Goal: Task Accomplishment & Management: Complete application form

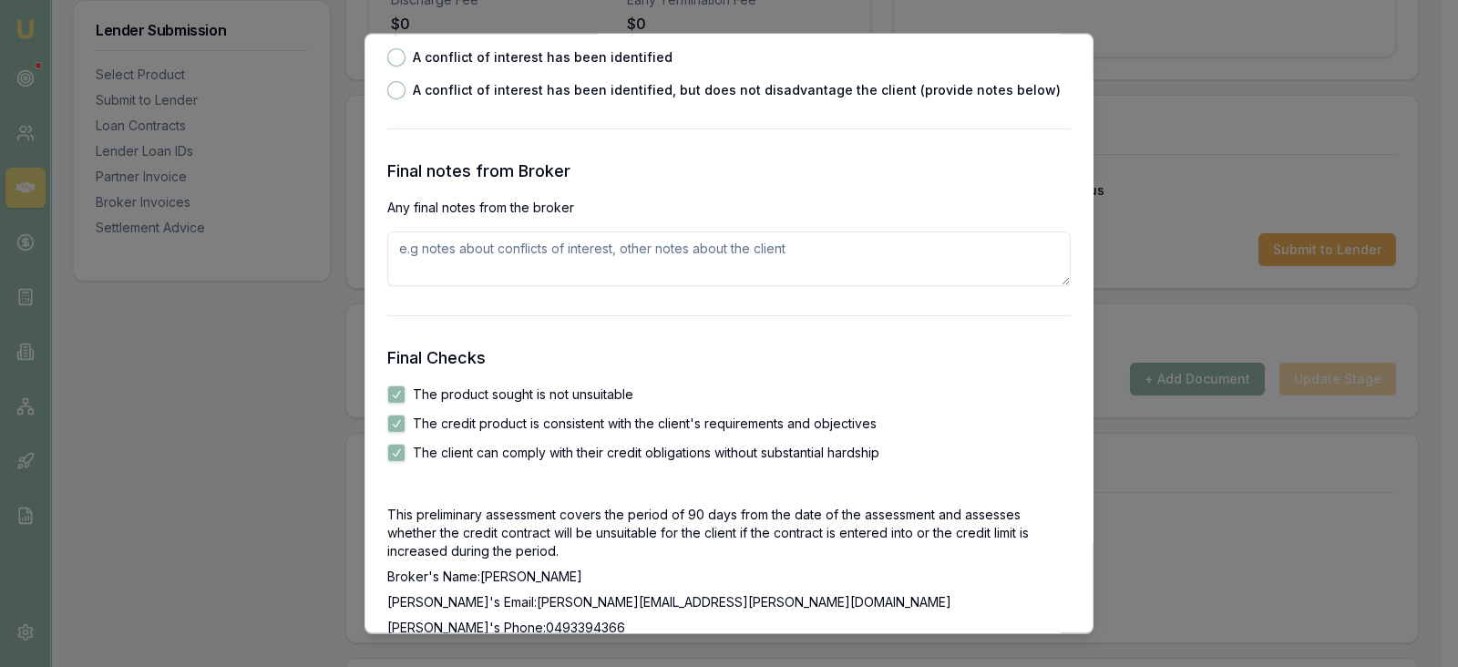
scroll to position [3173, 0]
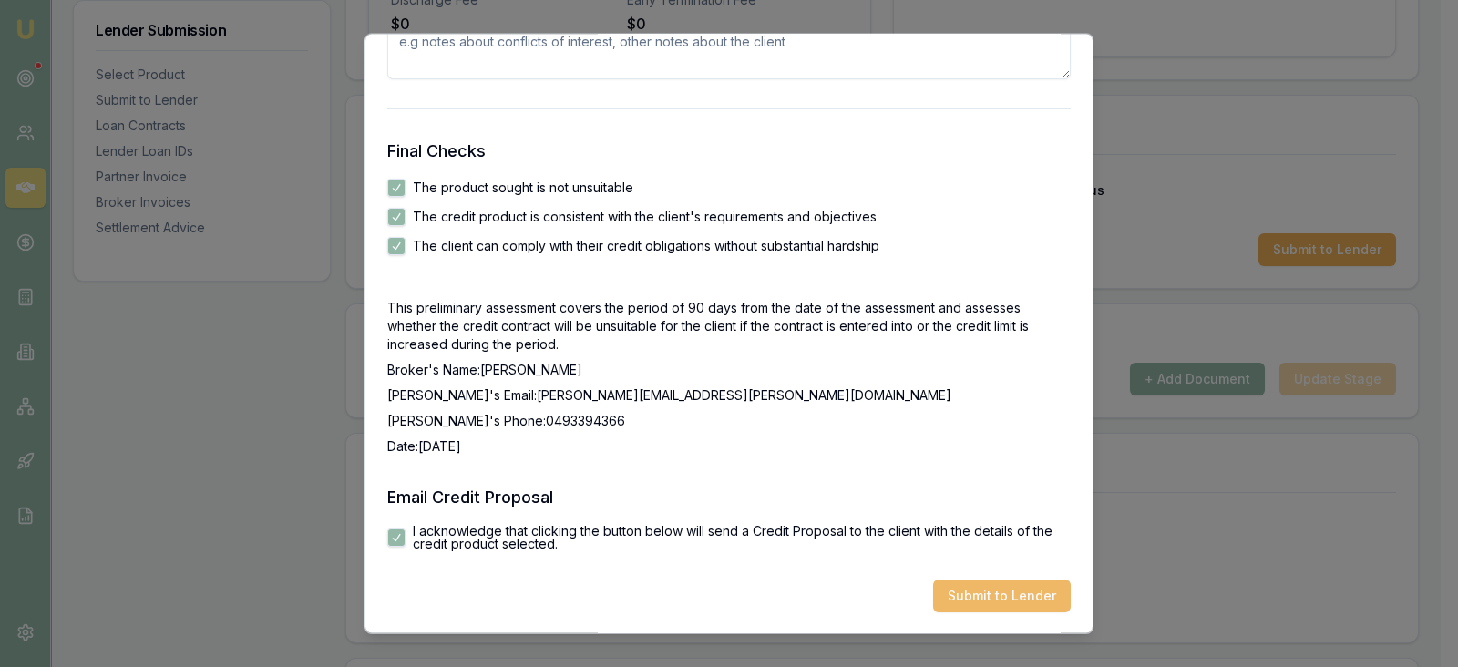
click at [954, 587] on button "Submit to Lender" at bounding box center [1002, 596] width 138 height 33
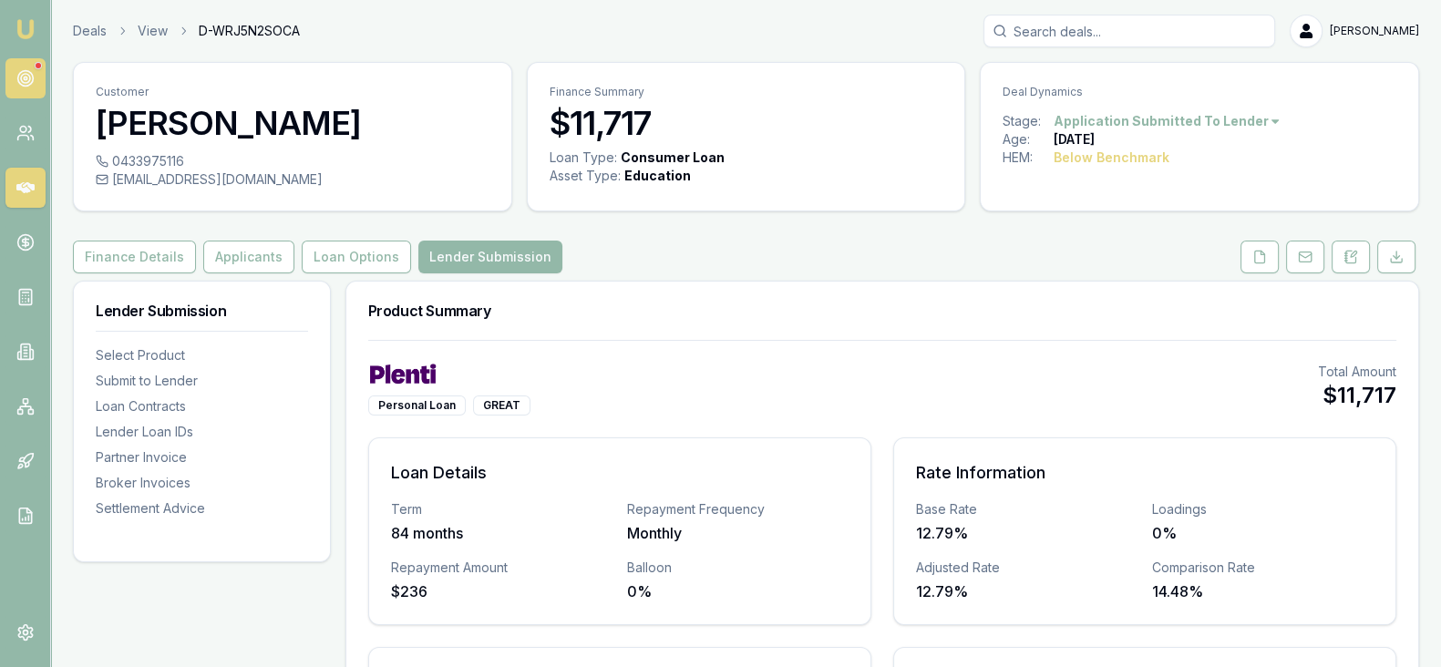
click at [28, 84] on circle at bounding box center [24, 78] width 15 height 15
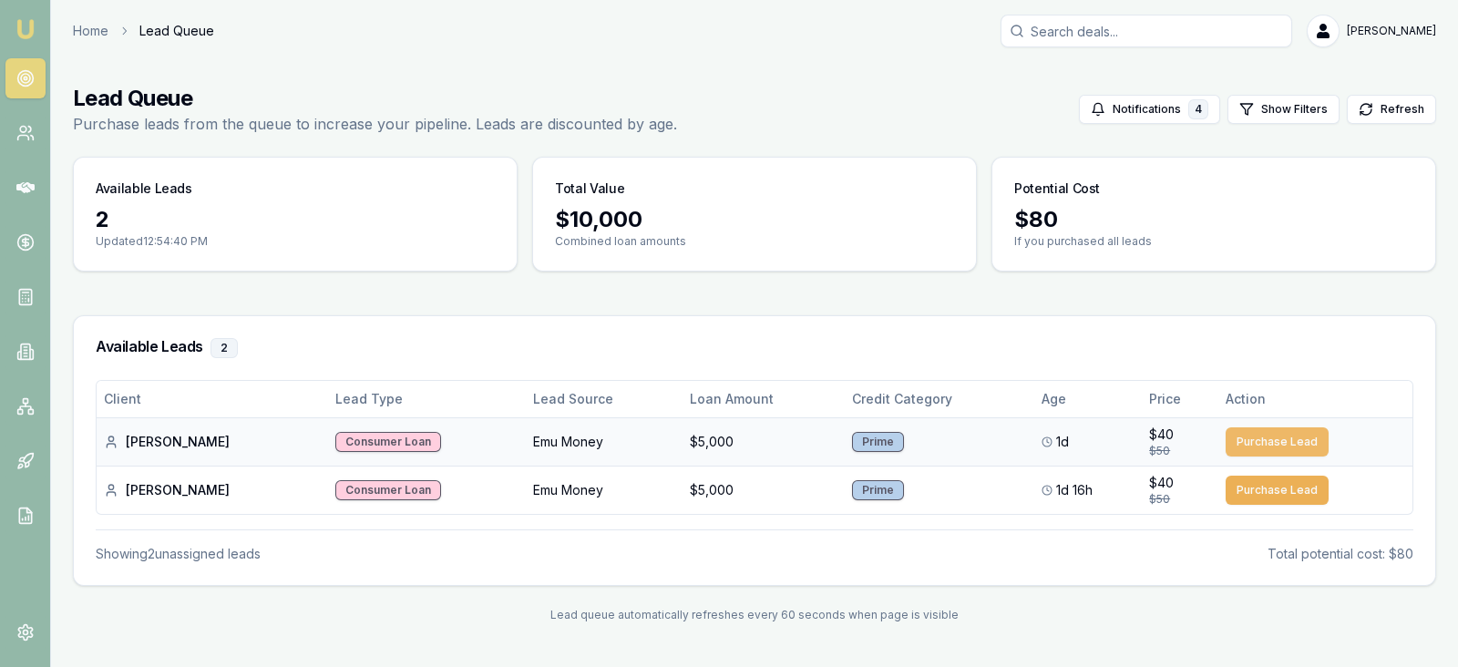
click at [1251, 449] on button "Purchase Lead" at bounding box center [1277, 441] width 103 height 29
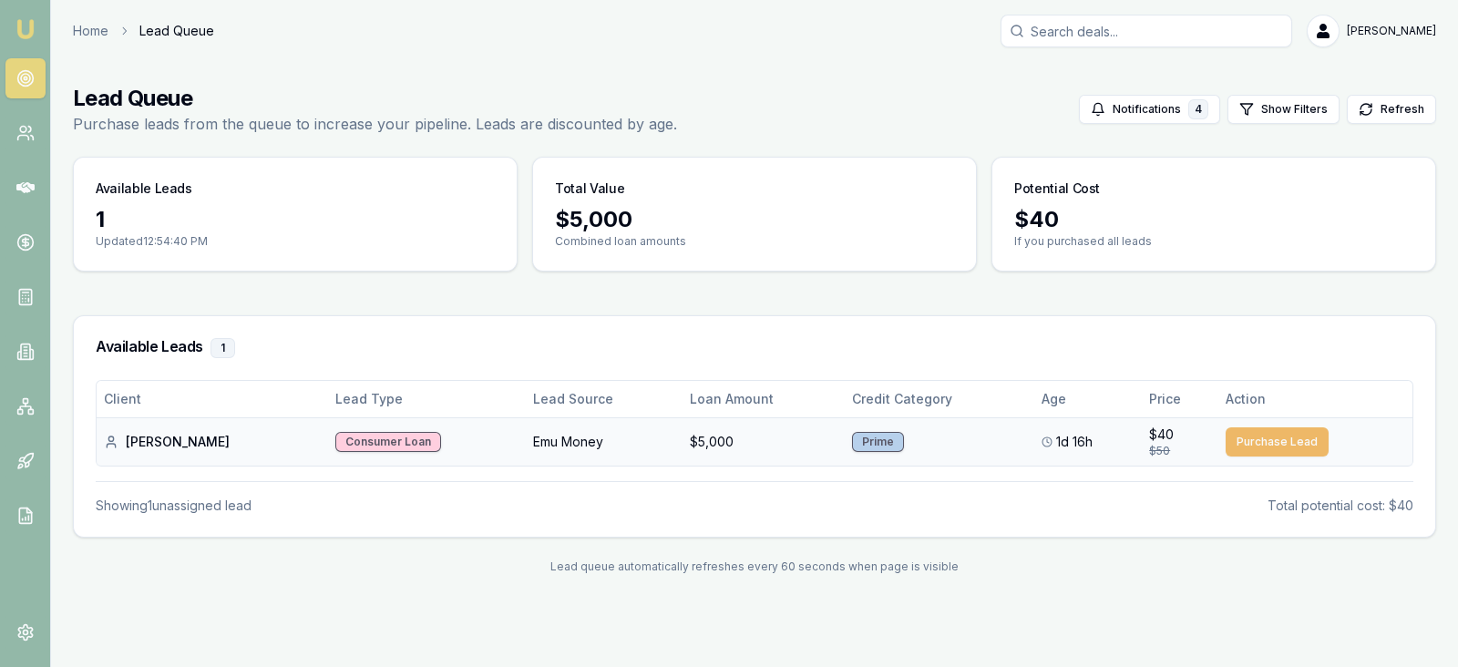
click at [1247, 449] on button "Purchase Lead" at bounding box center [1277, 441] width 103 height 29
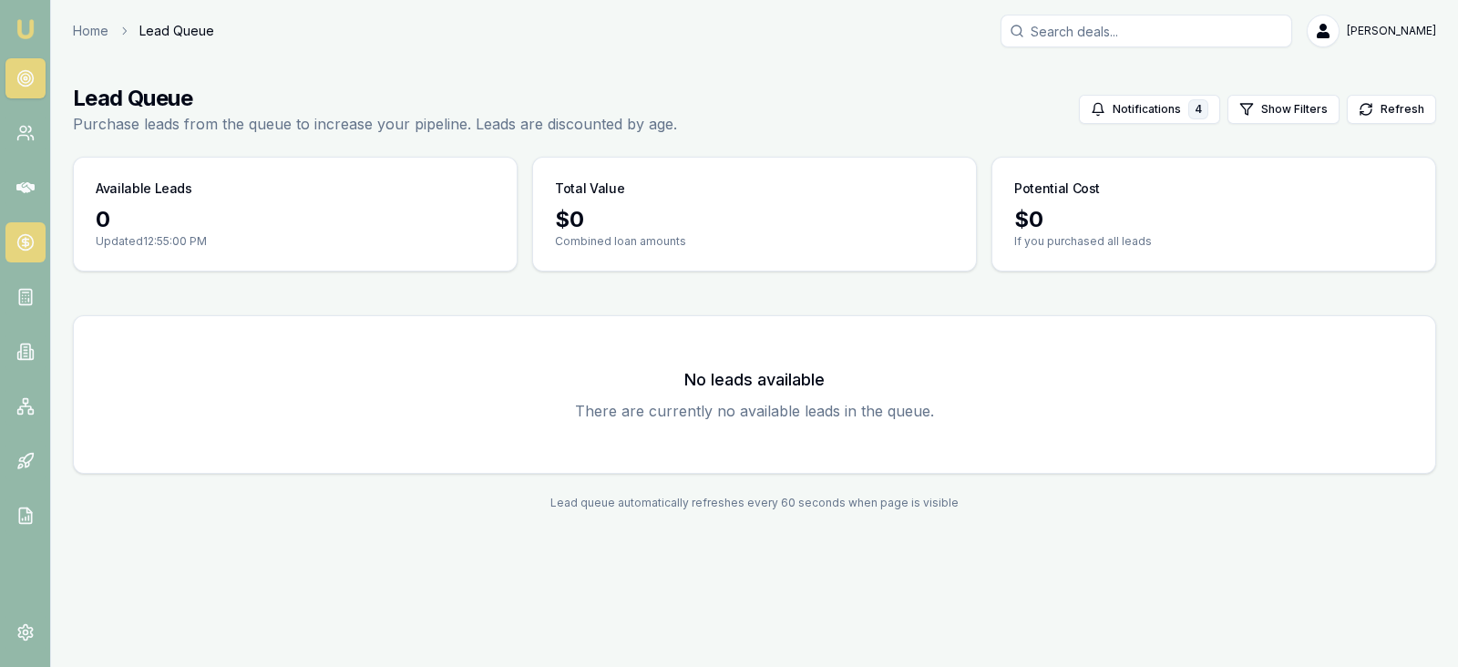
click at [22, 237] on icon at bounding box center [25, 242] width 18 height 18
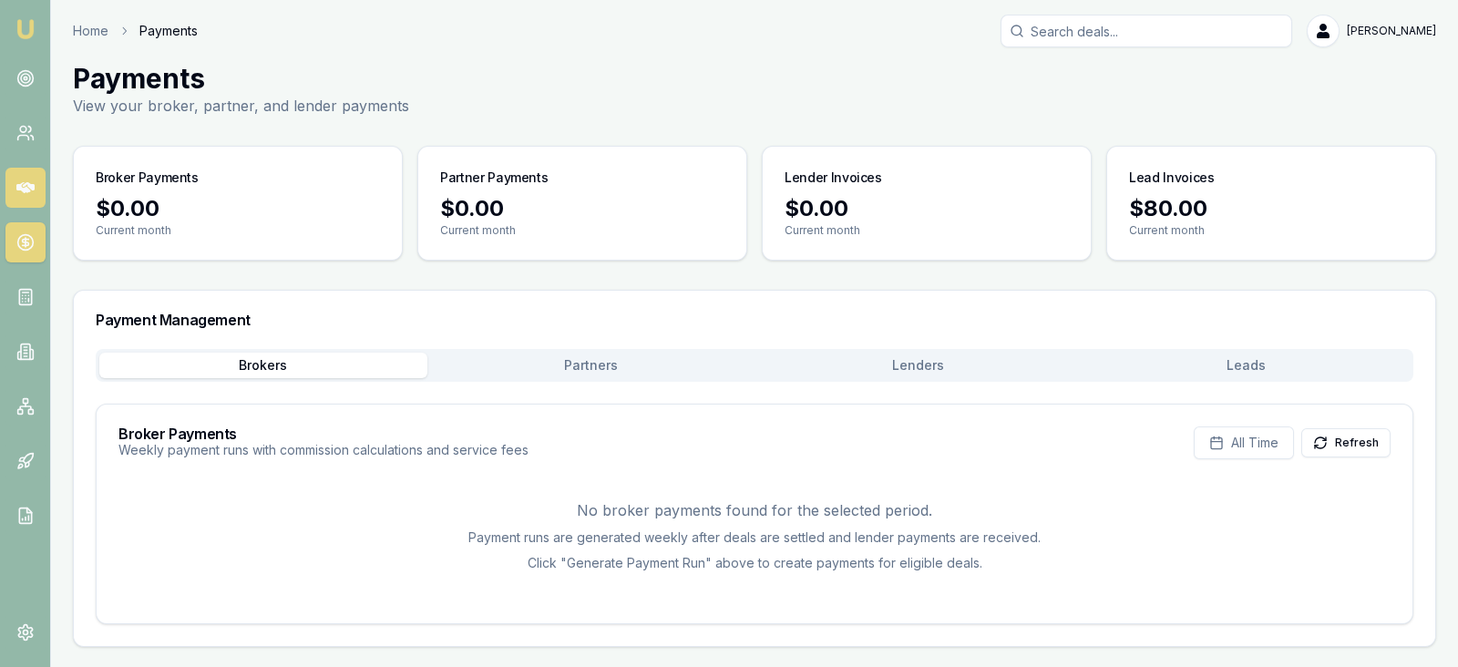
click at [26, 192] on icon at bounding box center [25, 187] width 18 height 11
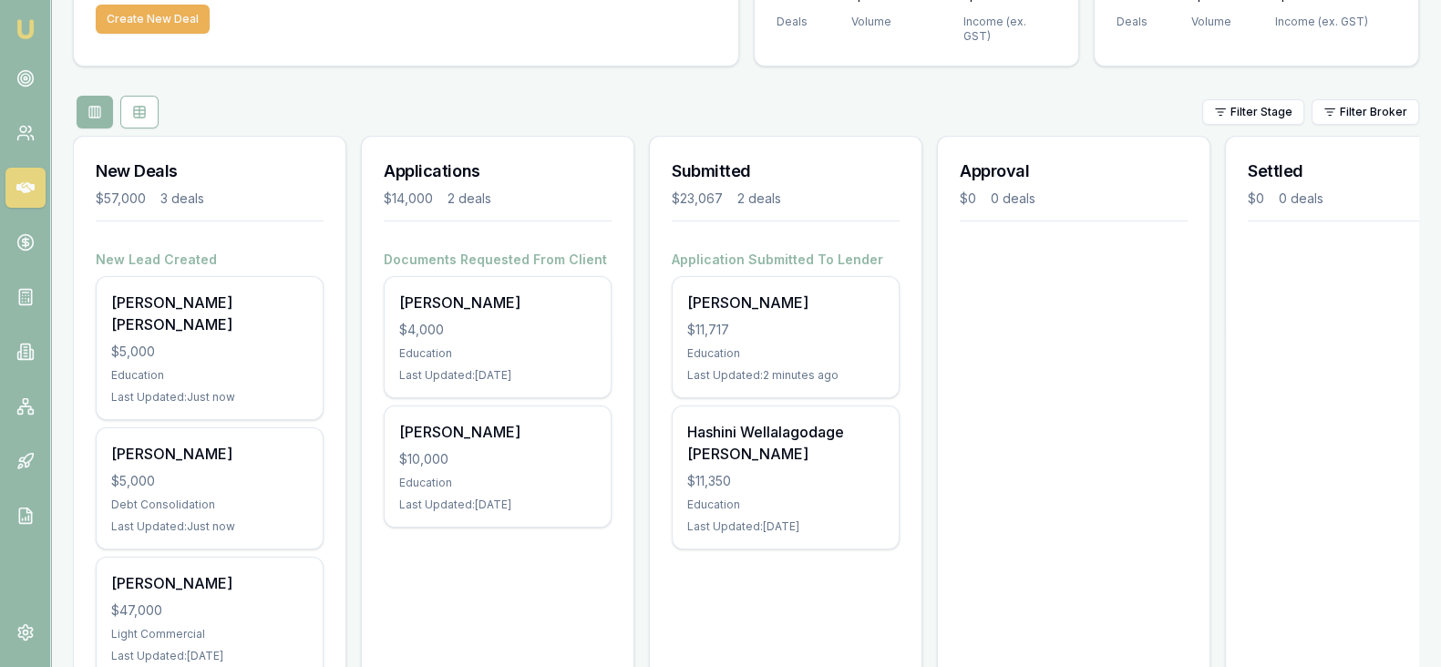
scroll to position [133, 0]
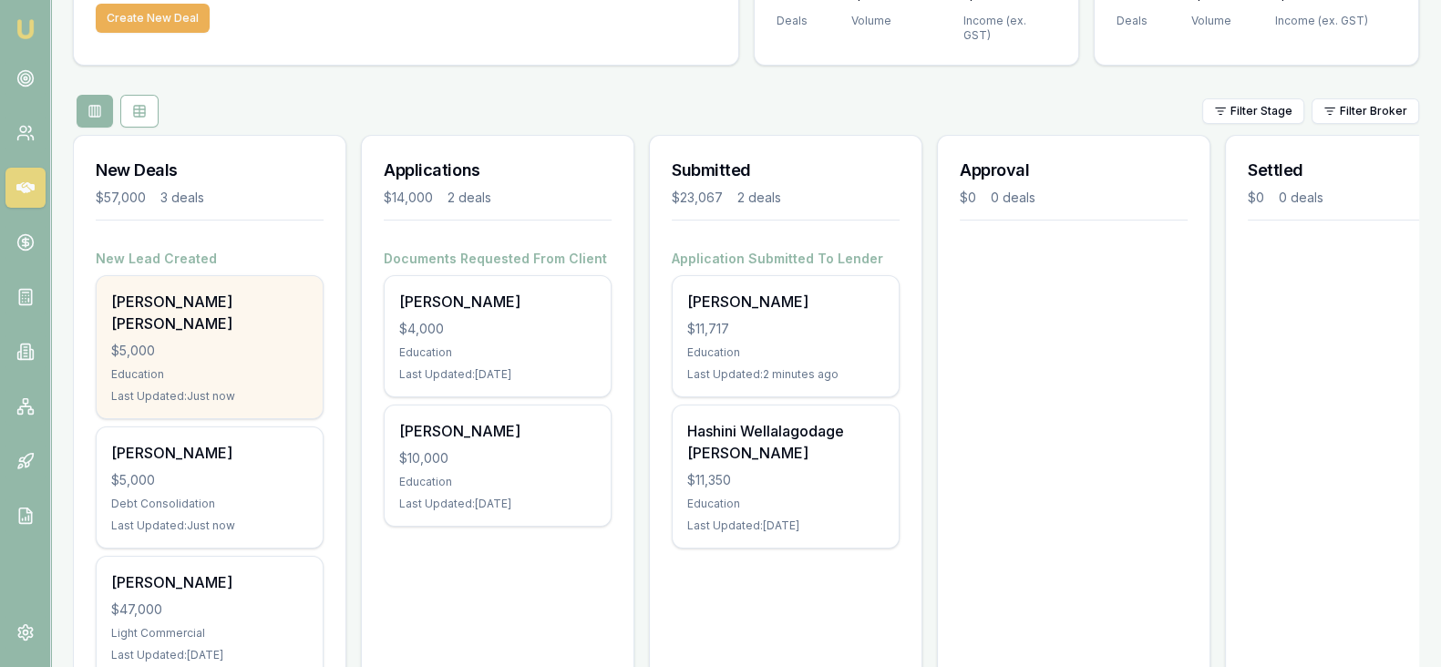
click at [231, 367] on div "Education" at bounding box center [209, 374] width 197 height 15
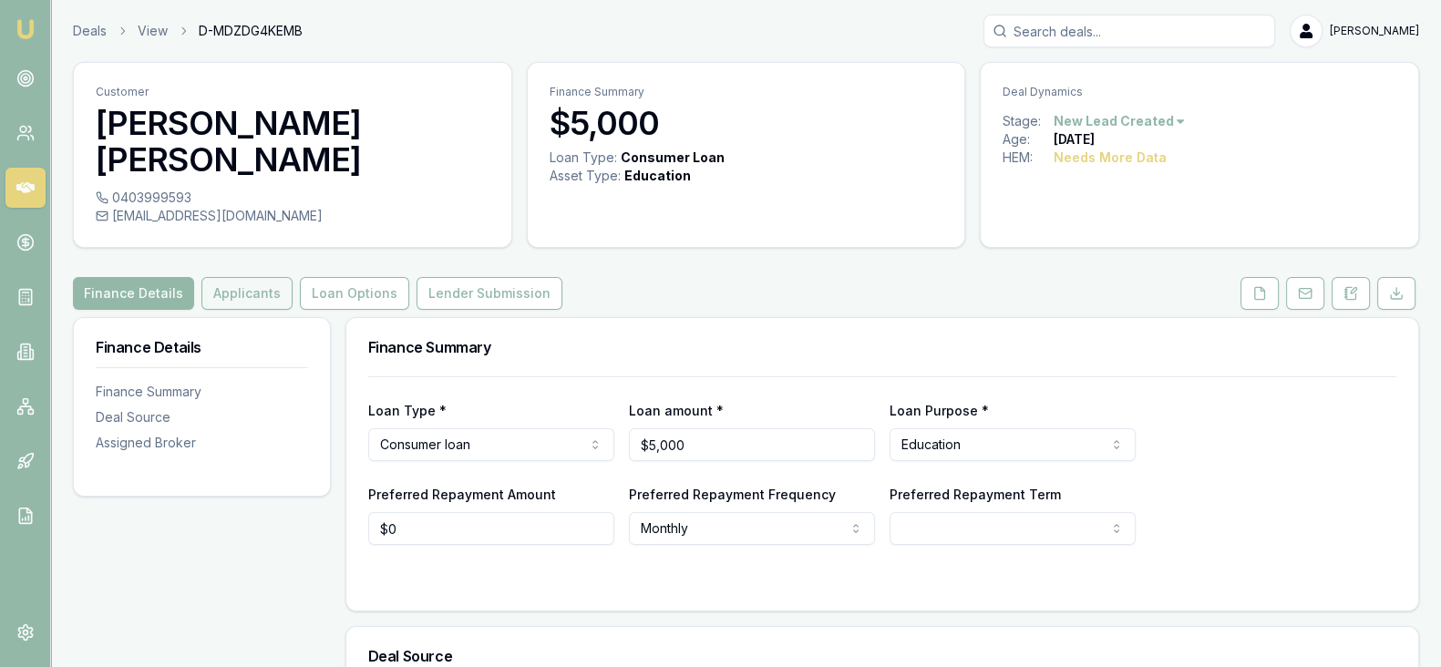
click at [237, 277] on button "Applicants" at bounding box center [246, 293] width 91 height 33
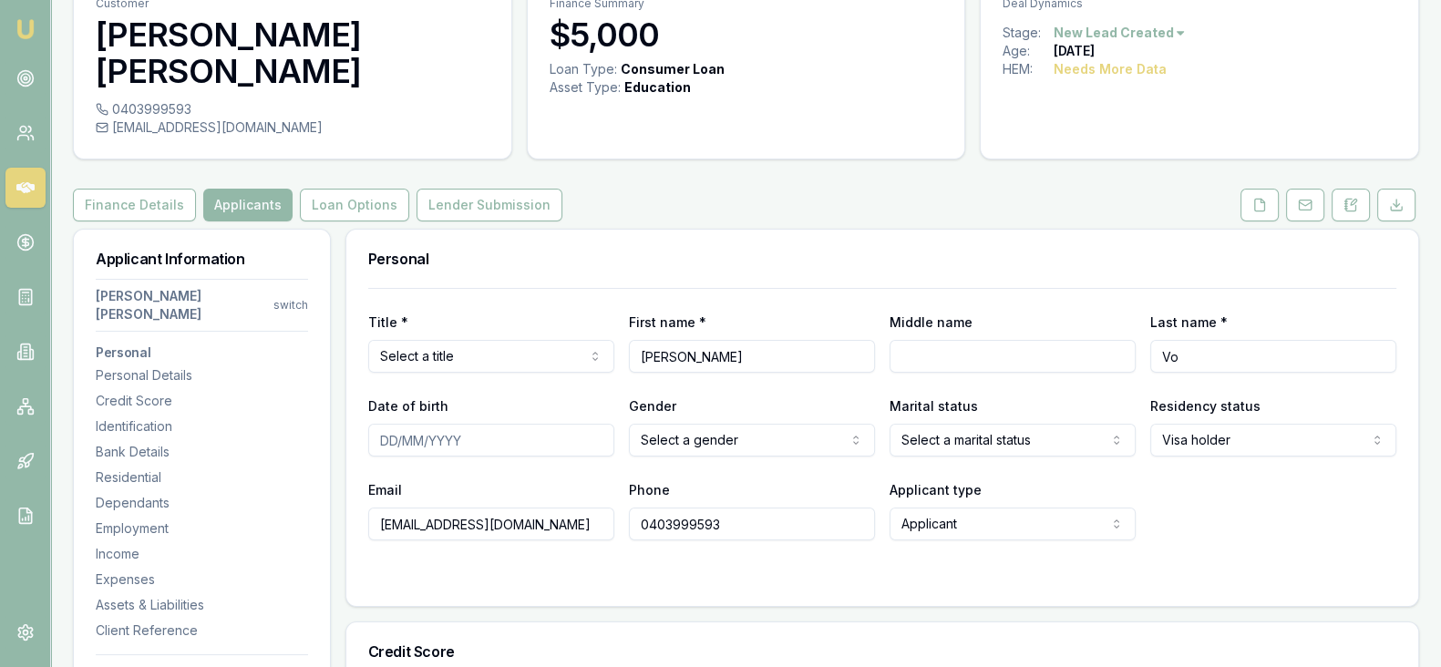
scroll to position [154, 0]
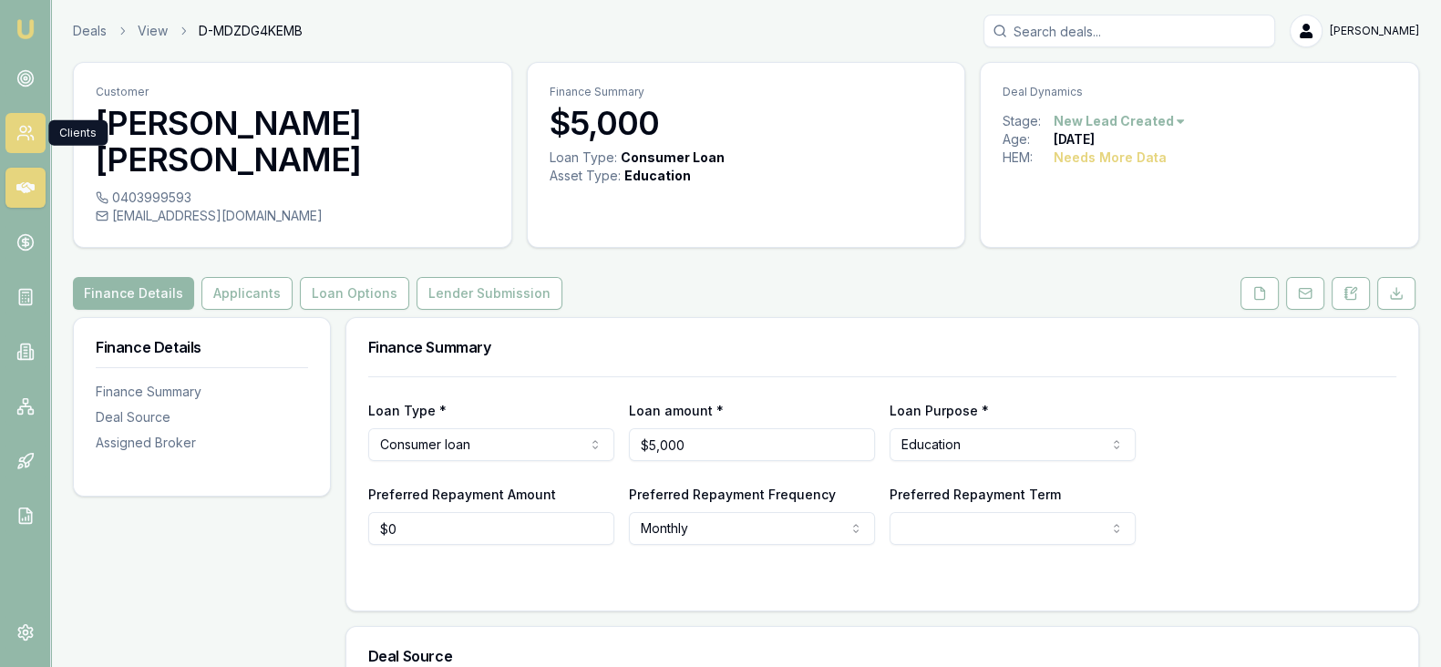
click at [25, 139] on icon at bounding box center [25, 133] width 18 height 18
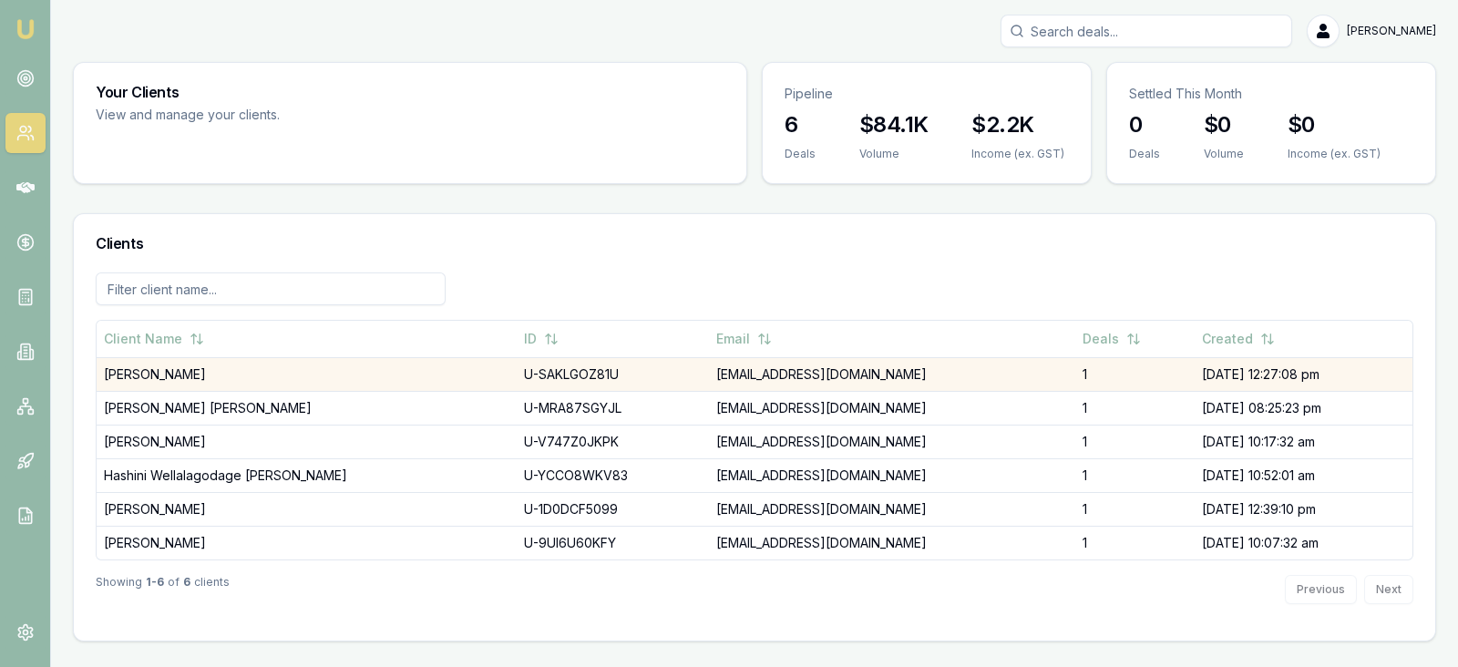
click at [283, 382] on td "[PERSON_NAME]" at bounding box center [307, 374] width 420 height 34
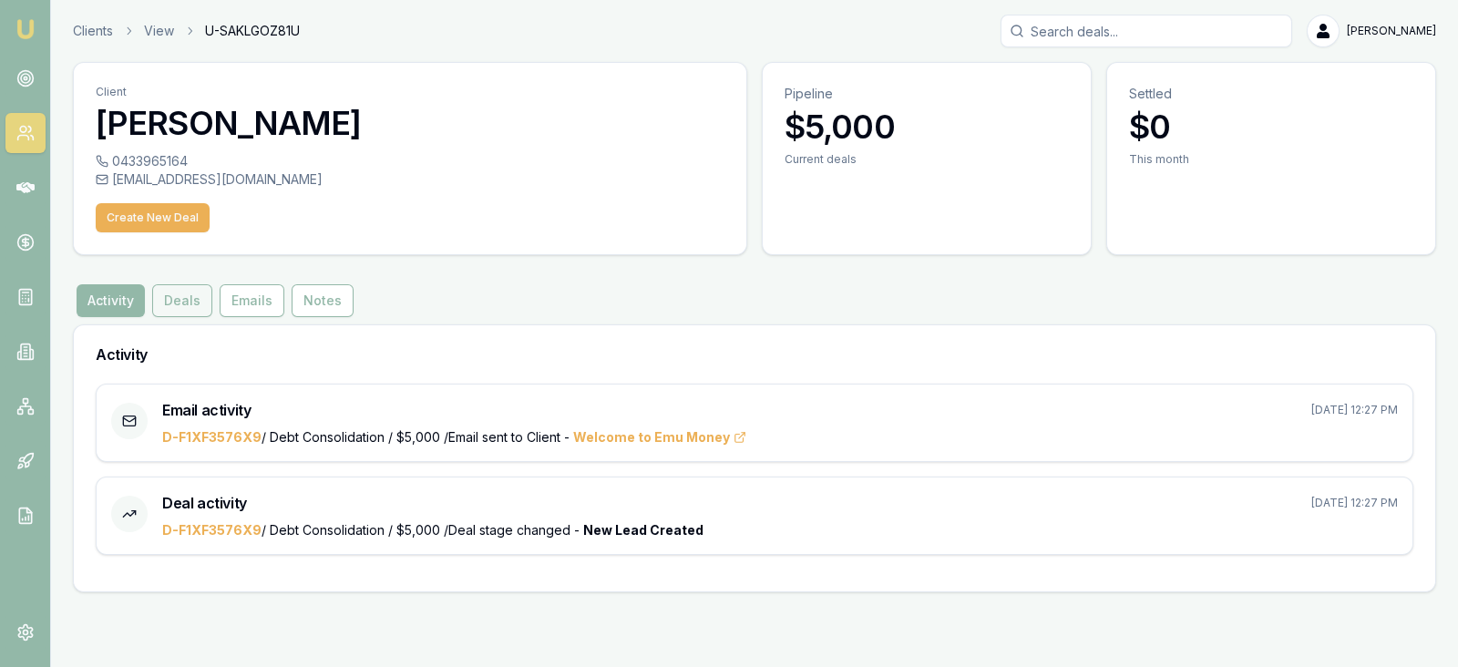
click at [191, 308] on button "Deals" at bounding box center [182, 300] width 60 height 33
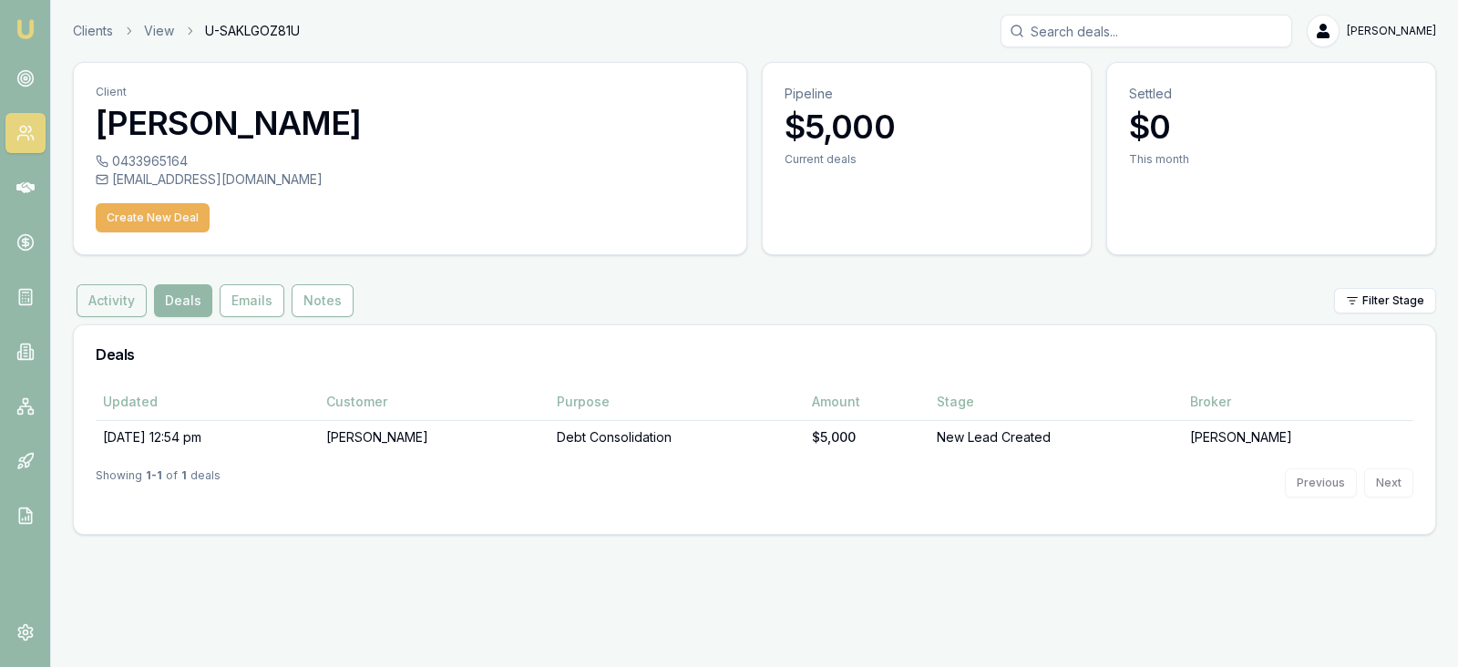
click at [103, 302] on button "Activity" at bounding box center [112, 300] width 70 height 33
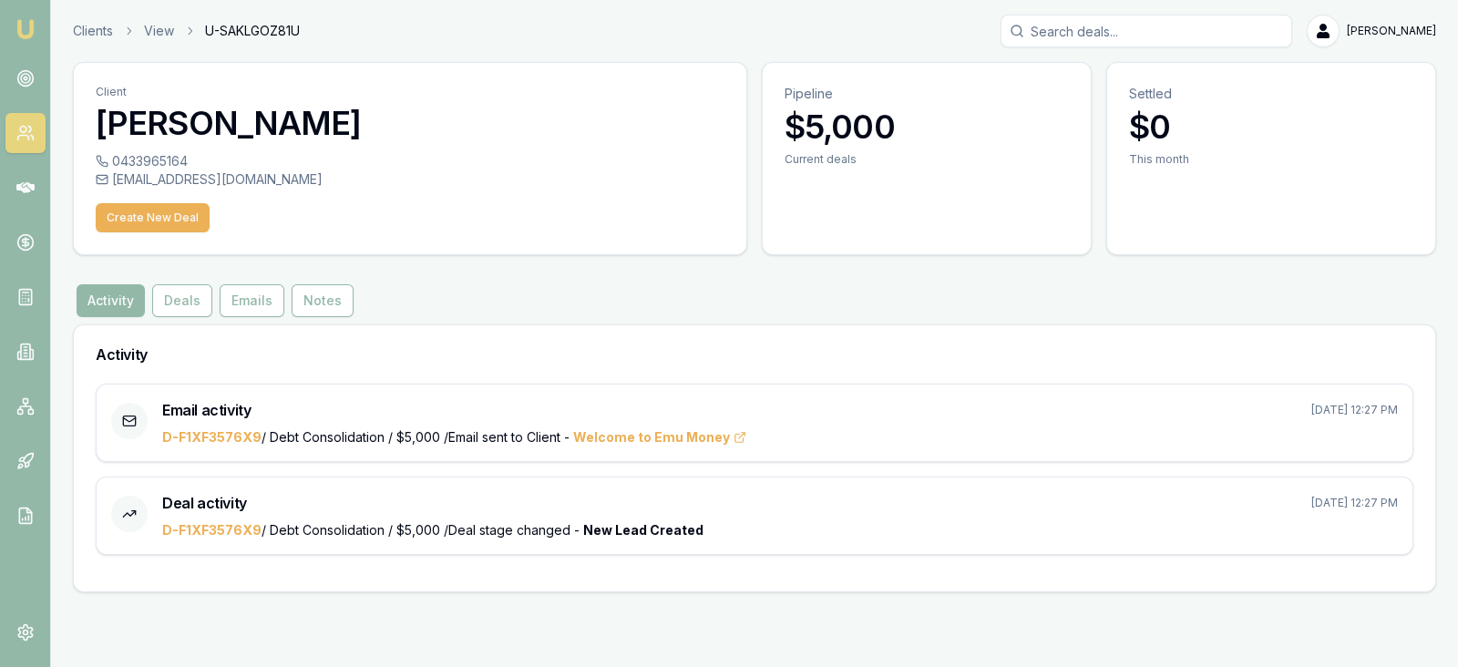
click at [24, 139] on icon at bounding box center [25, 133] width 18 height 18
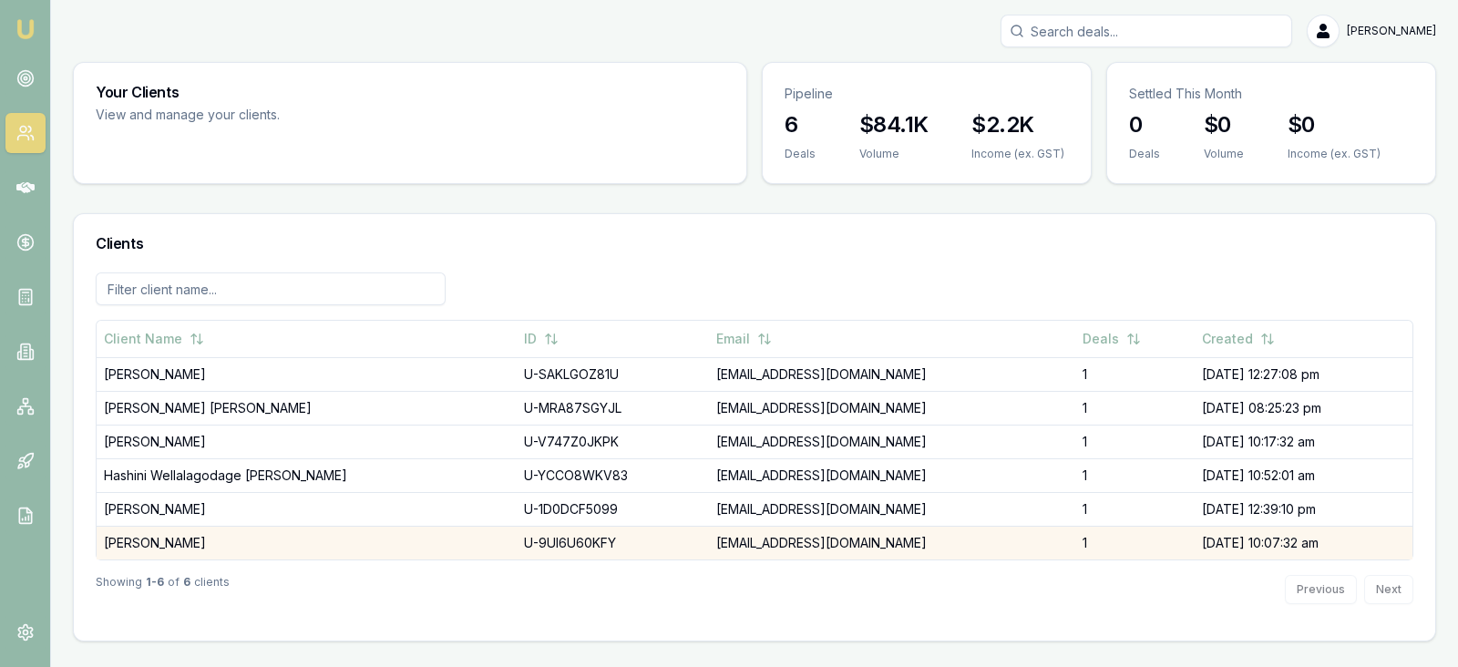
click at [264, 549] on td "[PERSON_NAME]" at bounding box center [307, 543] width 420 height 34
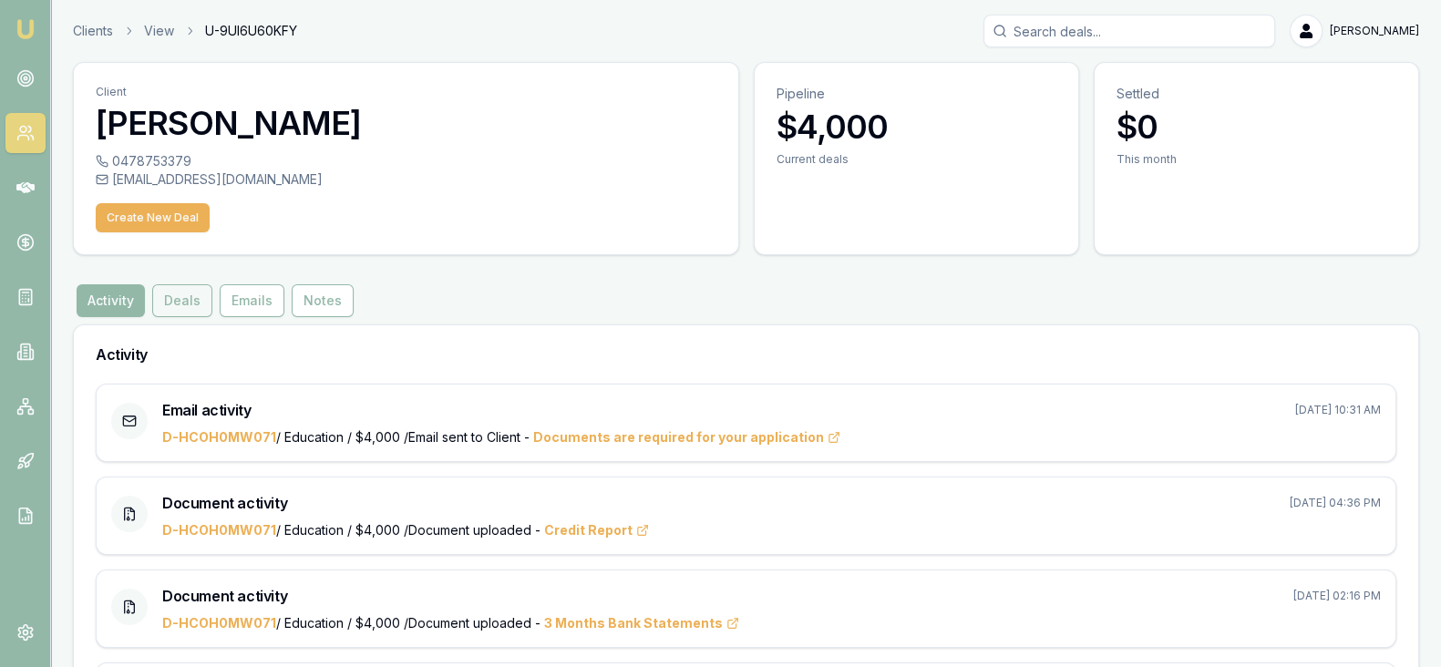
click at [179, 306] on button "Deals" at bounding box center [182, 300] width 60 height 33
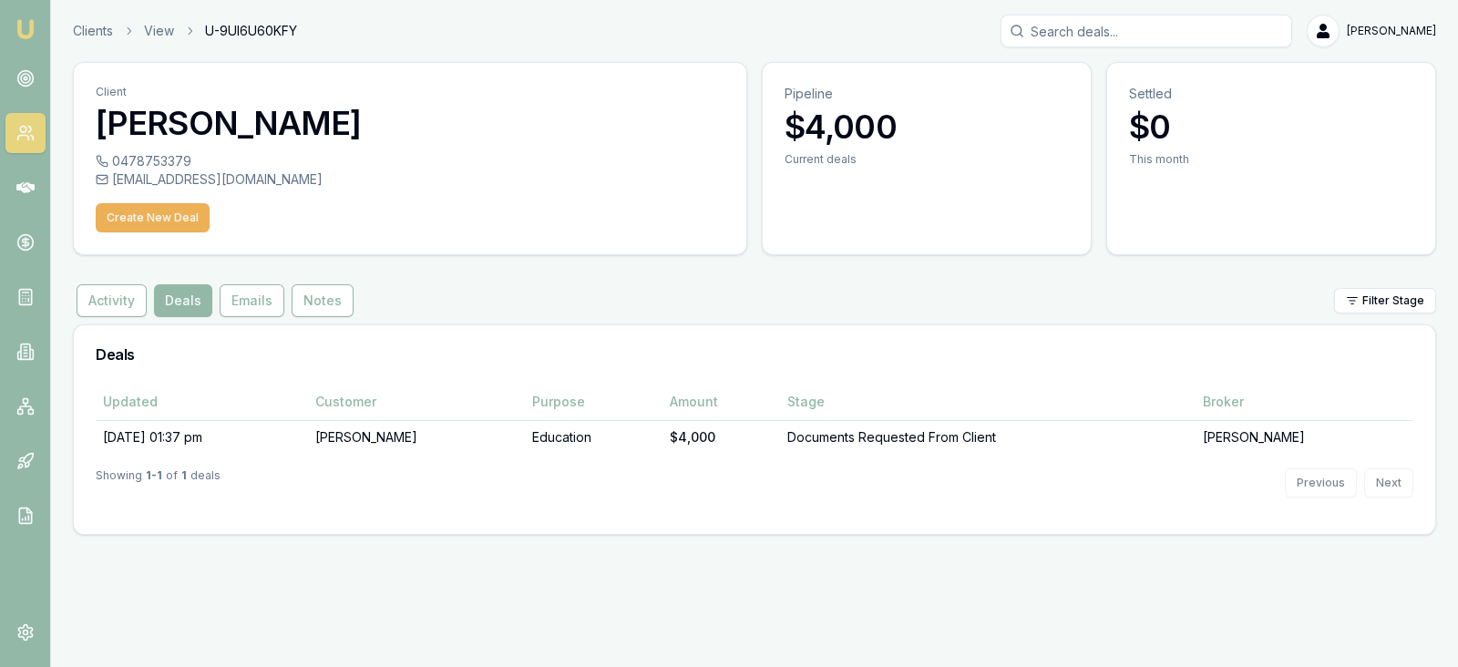
click at [1268, 450] on td "[PERSON_NAME]" at bounding box center [1305, 437] width 218 height 34
click at [201, 441] on td "[DATE] 01:37 pm" at bounding box center [202, 437] width 212 height 34
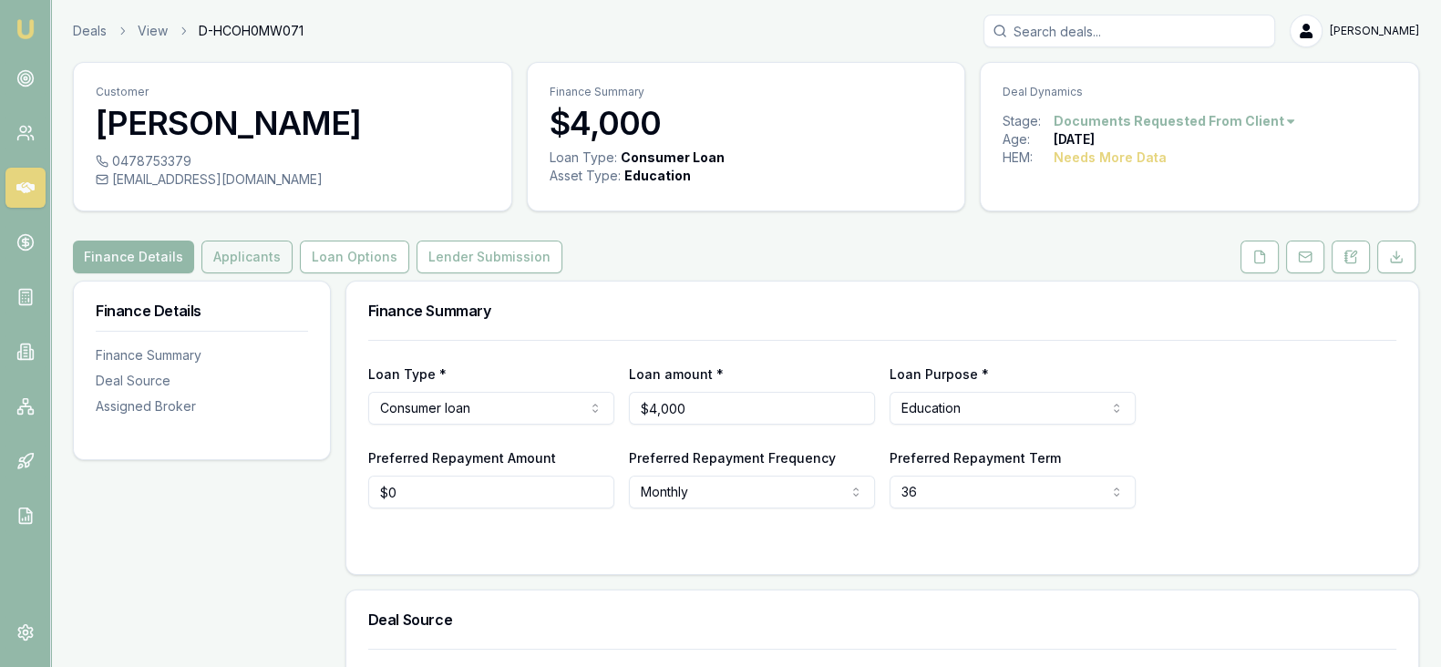
click at [242, 268] on button "Applicants" at bounding box center [246, 257] width 91 height 33
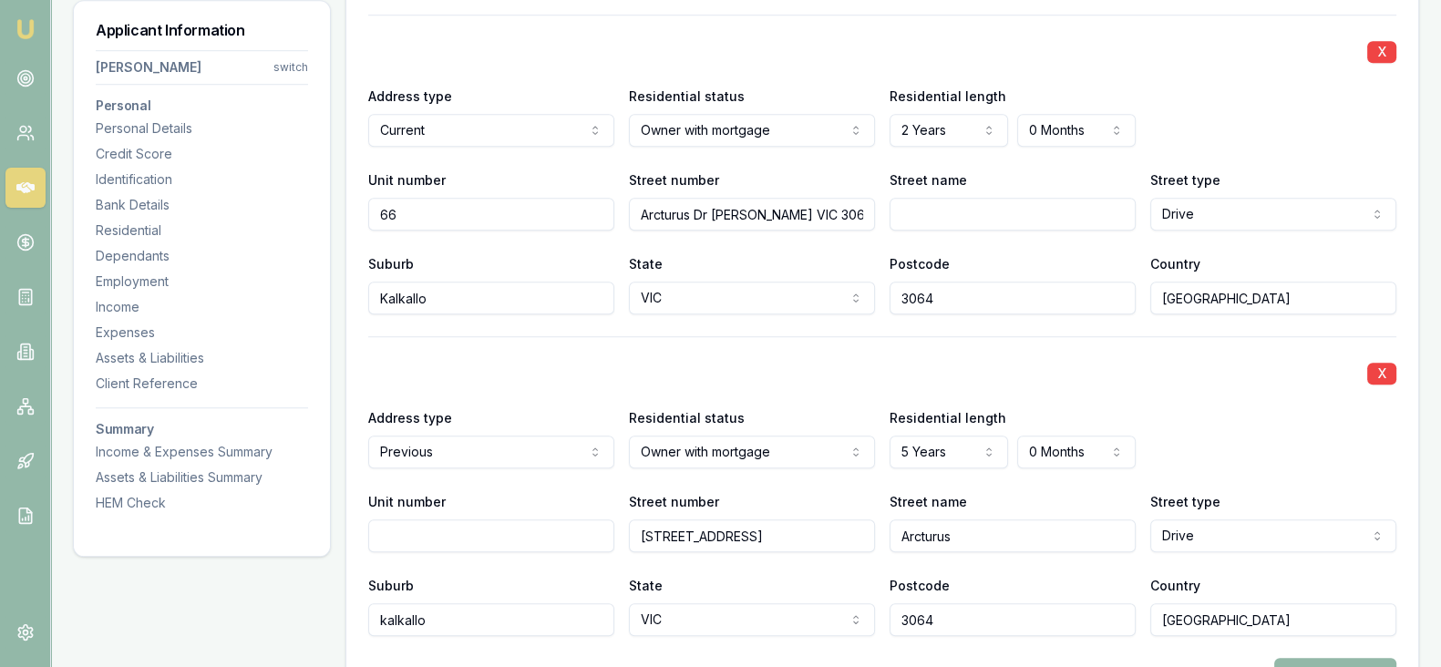
scroll to position [1804, 0]
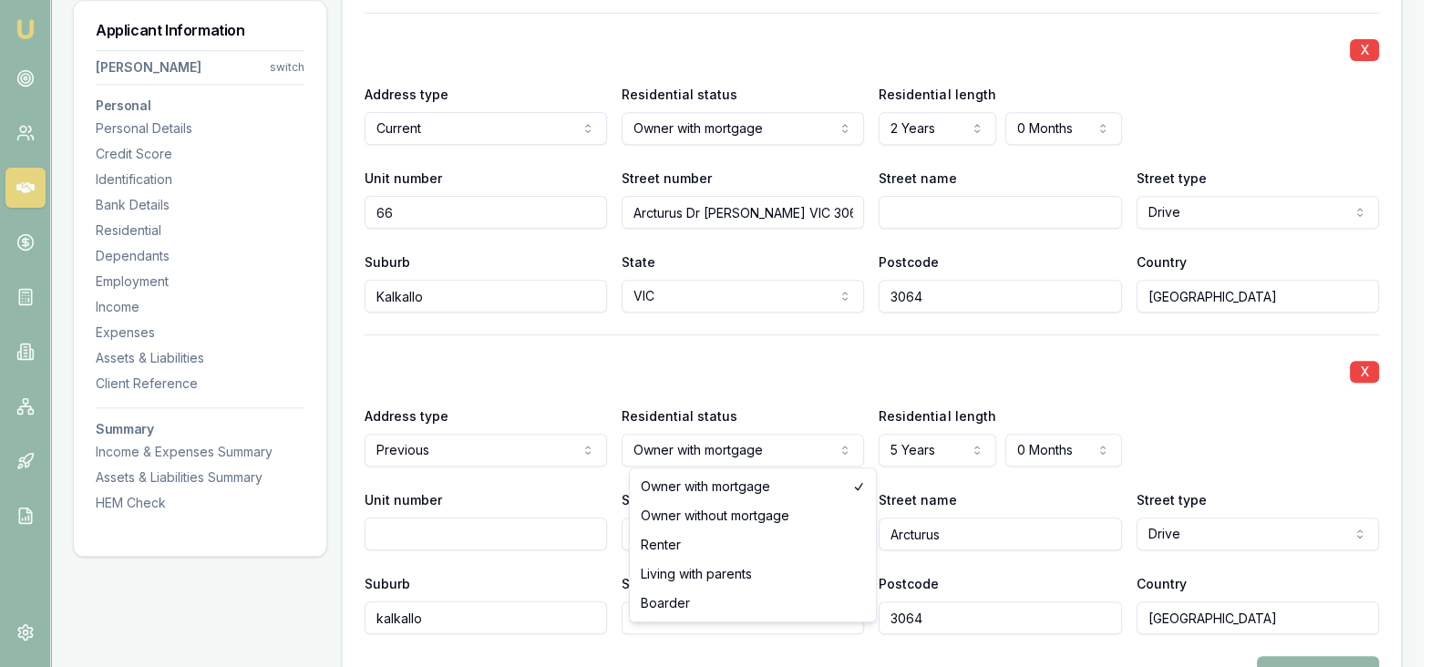
select select "RENTER"
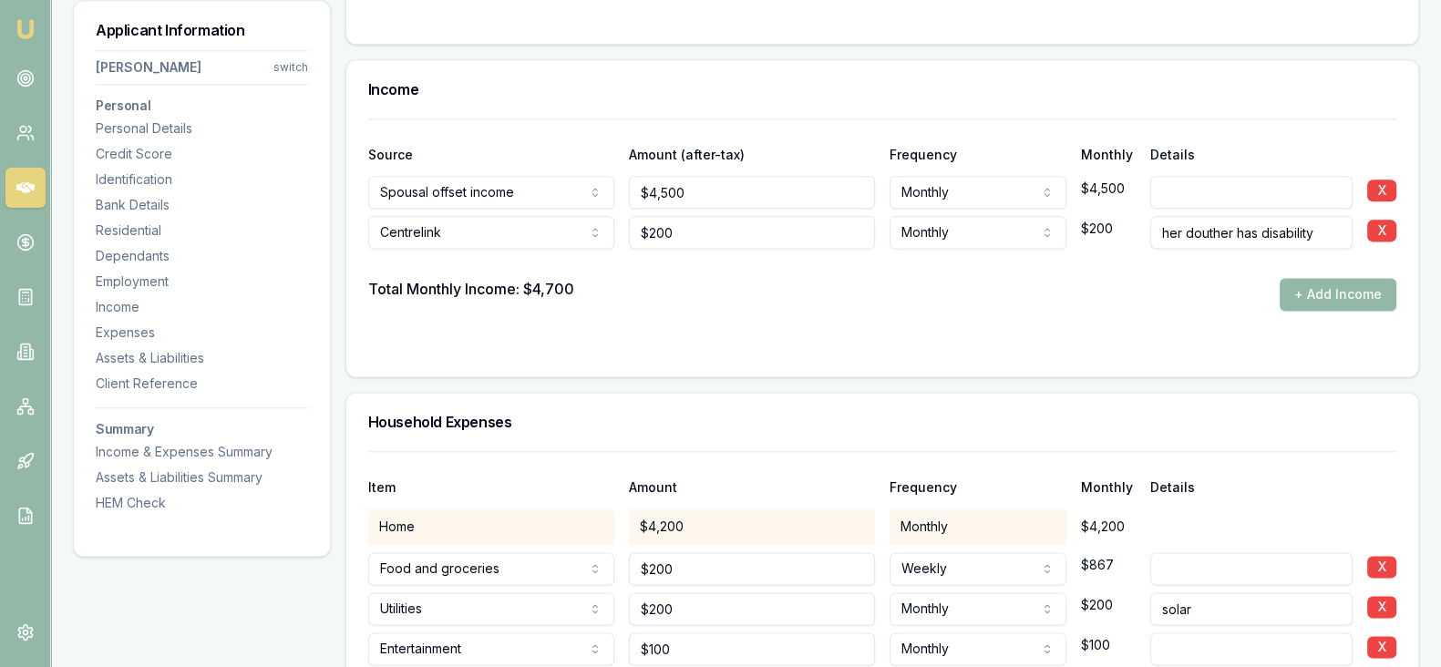
scroll to position [3000, 0]
click at [1349, 289] on button "+ Add Income" at bounding box center [1338, 292] width 117 height 33
click at [1363, 291] on button "+ Add Income" at bounding box center [1338, 292] width 117 height 33
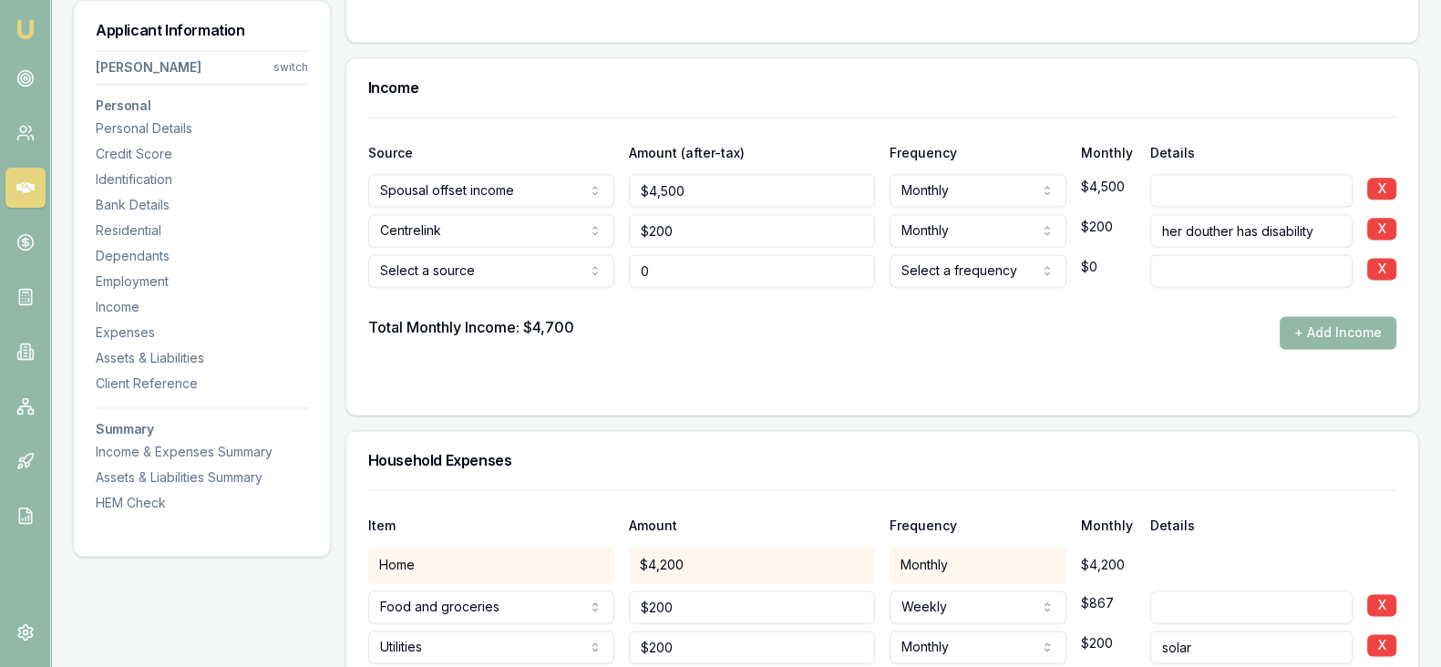
type input "$0"
click at [547, 287] on div at bounding box center [882, 301] width 1028 height 29
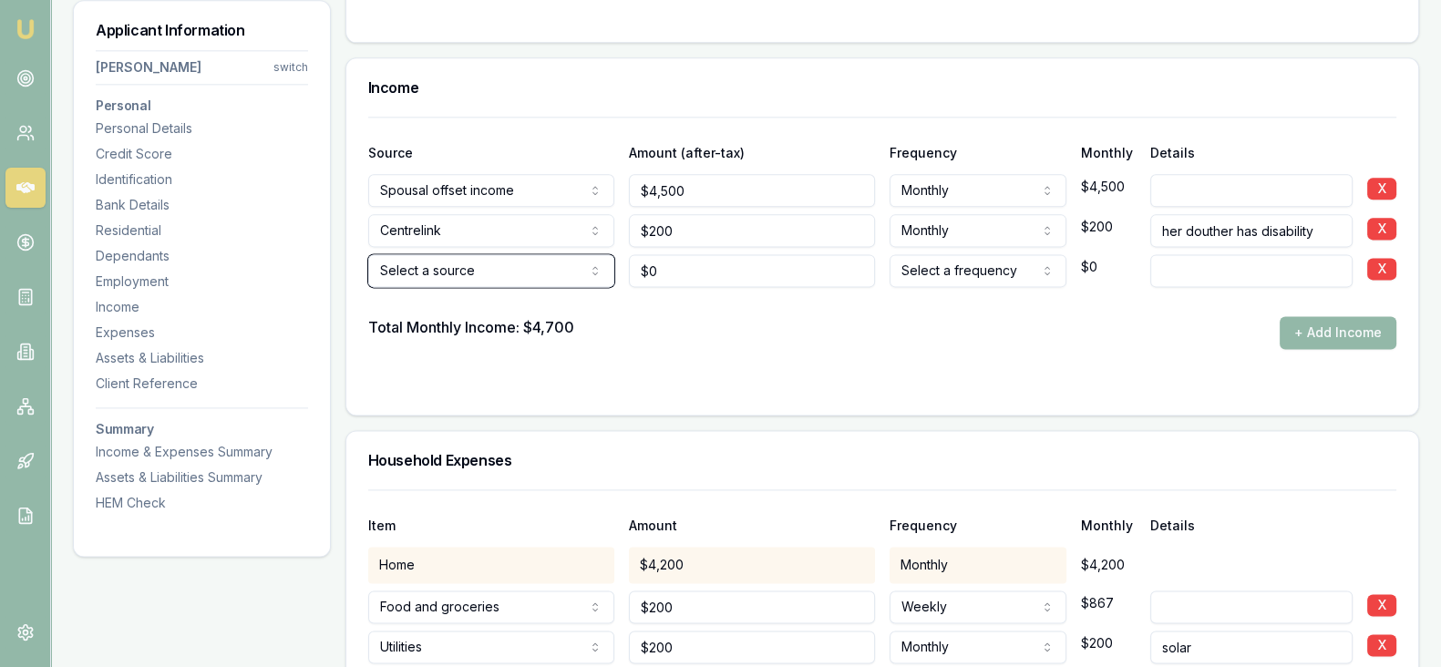
click at [1377, 267] on button "X" at bounding box center [1381, 269] width 29 height 22
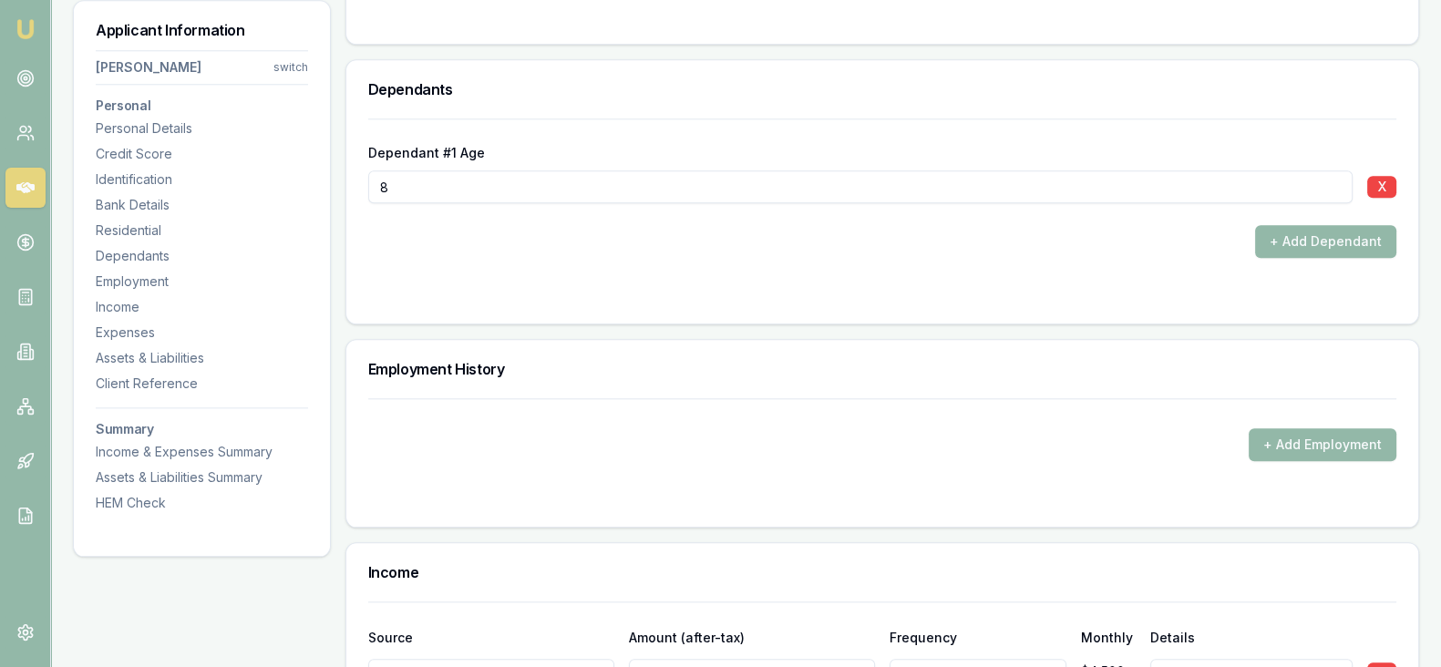
scroll to position [2512, 0]
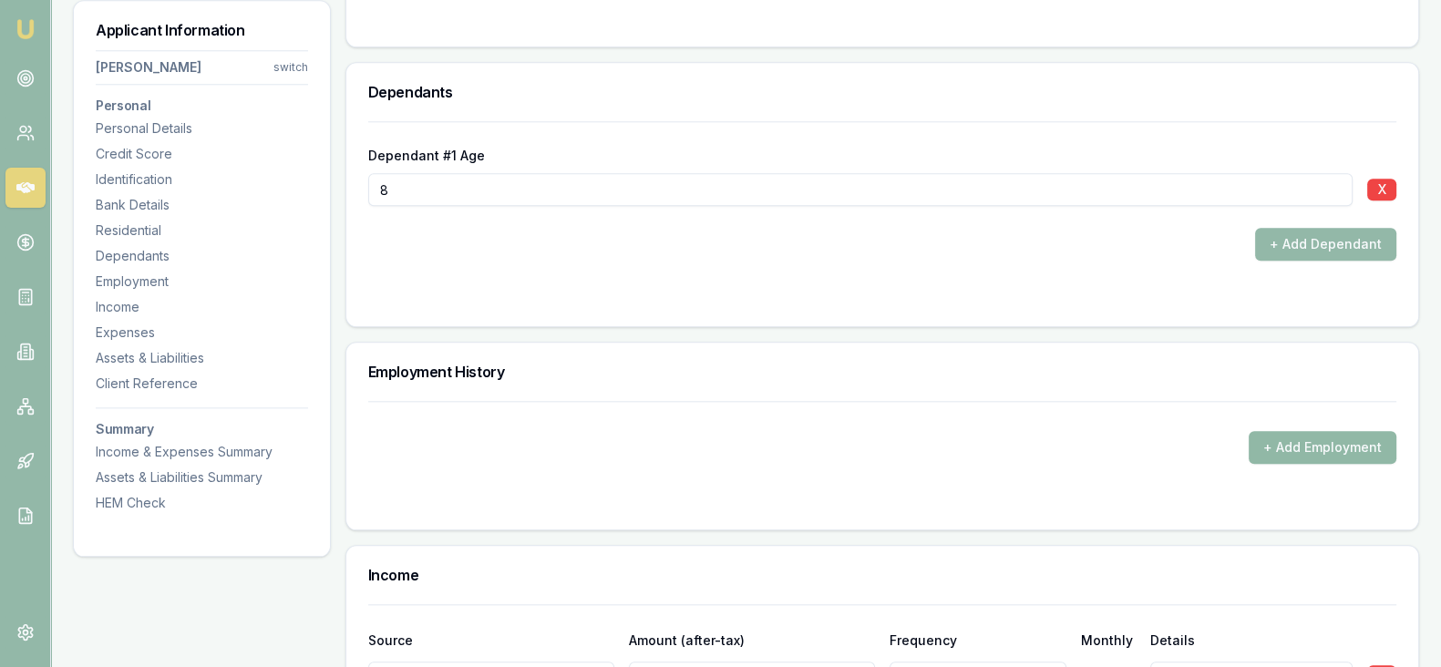
click at [1302, 437] on button "+ Add Employment" at bounding box center [1323, 447] width 148 height 33
